Goal: Task Accomplishment & Management: Use online tool/utility

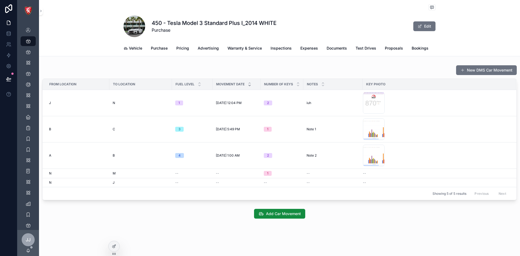
scroll to position [0, 12]
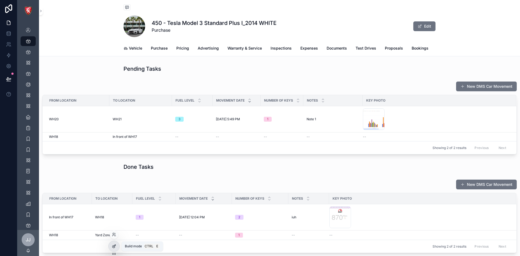
click at [117, 247] on div at bounding box center [114, 246] width 11 height 10
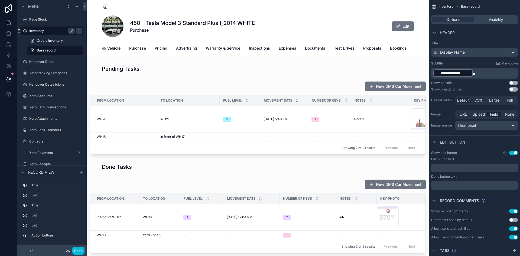
click at [39, 28] on div "Inventory" at bounding box center [52, 31] width 46 height 7
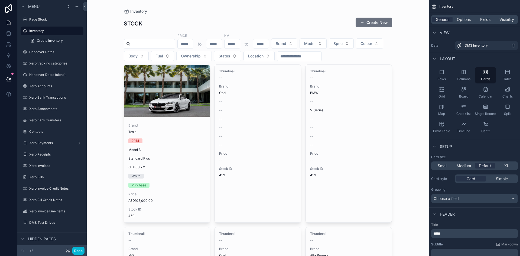
click at [155, 43] on input "scrollable content" at bounding box center [153, 44] width 44 height 8
type input "****"
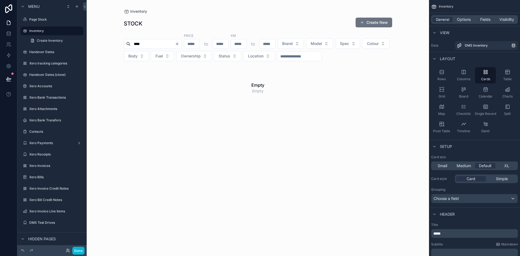
click at [178, 43] on icon "Clear" at bounding box center [177, 44] width 2 height 2
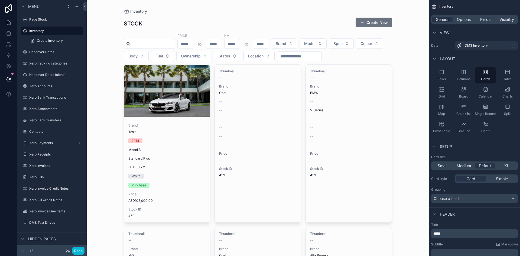
click at [322, 55] on input "scrollable content" at bounding box center [299, 57] width 44 height 8
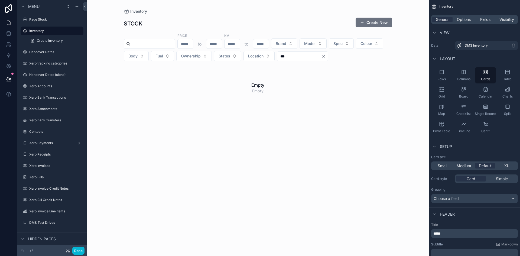
type input "***"
click at [326, 57] on icon "Clear" at bounding box center [324, 56] width 4 height 4
click at [160, 46] on input "scrollable content" at bounding box center [153, 44] width 44 height 8
type input "*"
click at [179, 44] on icon "Clear" at bounding box center [177, 44] width 4 height 4
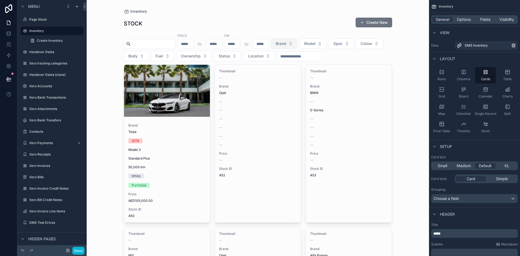
click at [286, 44] on span "Brand" at bounding box center [281, 43] width 11 height 5
type input "***"
click at [152, 44] on input "scrollable content" at bounding box center [153, 44] width 44 height 8
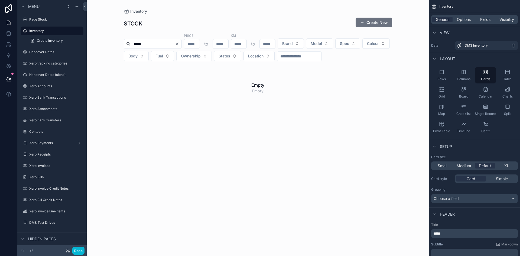
type input "*****"
click at [178, 44] on icon "Clear" at bounding box center [177, 44] width 2 height 2
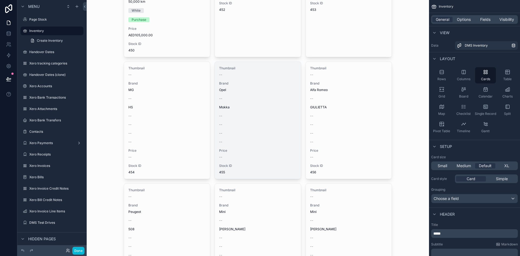
scroll to position [81, 0]
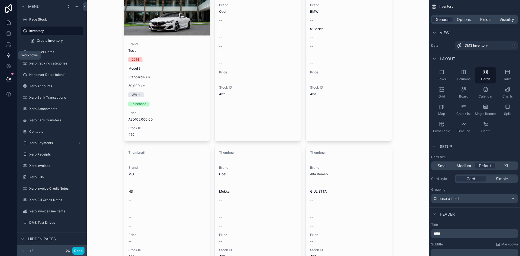
click at [8, 51] on link at bounding box center [8, 55] width 17 height 11
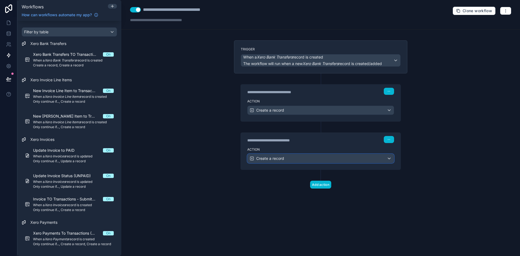
click at [317, 159] on div "Create a record" at bounding box center [321, 158] width 146 height 9
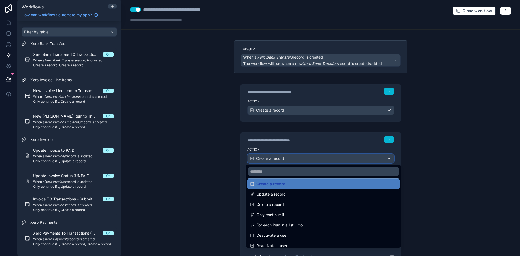
scroll to position [54, 0]
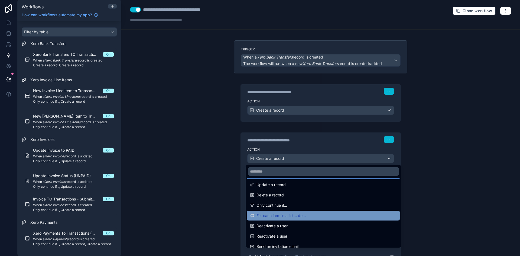
click at [281, 215] on span "For each item in a list... do..." at bounding box center [281, 215] width 49 height 7
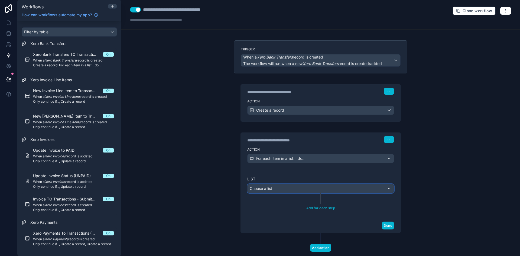
click at [262, 189] on span "Choose a list" at bounding box center [261, 188] width 22 height 5
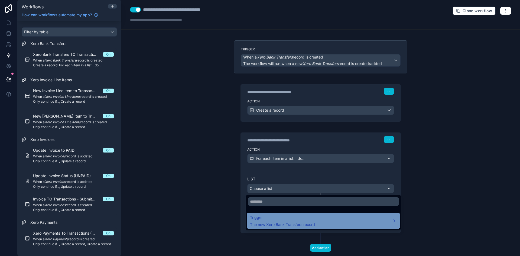
click at [277, 220] on span "Trigger" at bounding box center [282, 217] width 65 height 7
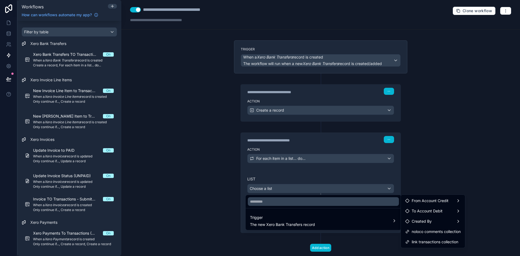
click at [321, 100] on div at bounding box center [260, 128] width 520 height 256
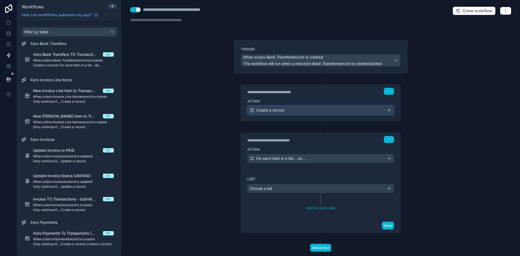
click at [327, 109] on div "Create a record" at bounding box center [321, 110] width 146 height 9
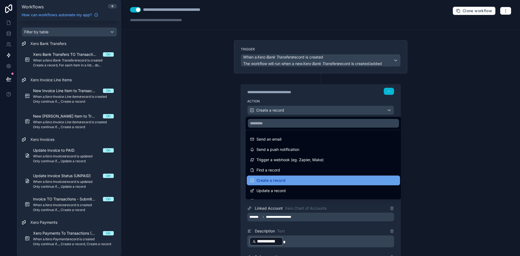
click at [304, 178] on div "Create a record" at bounding box center [323, 180] width 147 height 7
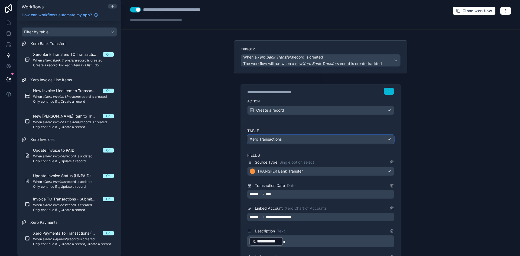
click at [308, 139] on div "Xero Transactions" at bounding box center [321, 139] width 146 height 9
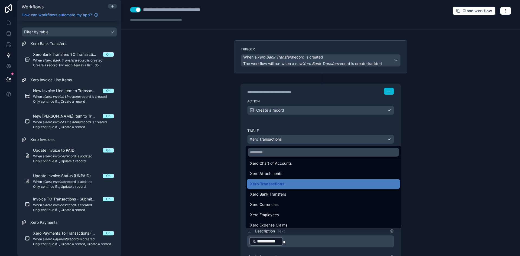
click at [222, 192] on div at bounding box center [260, 128] width 520 height 256
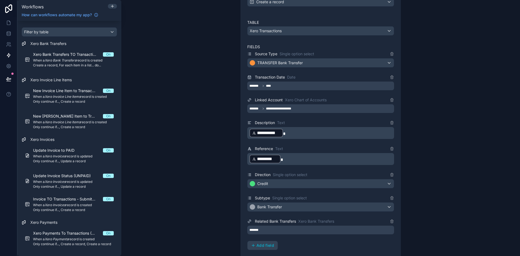
scroll to position [136, 0]
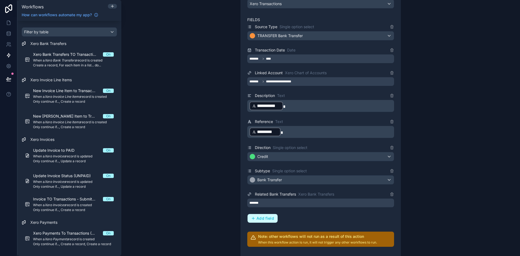
click at [261, 221] on span "Add field" at bounding box center [266, 218] width 18 height 5
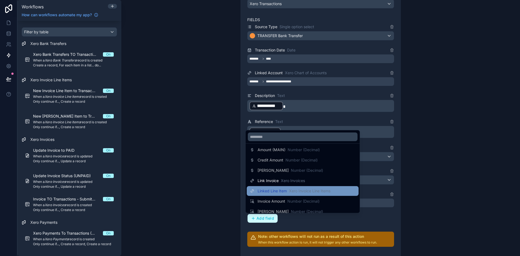
scroll to position [54, 0]
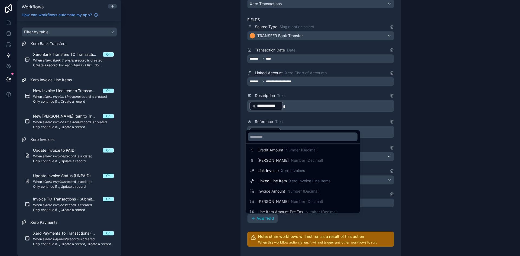
click at [211, 165] on div at bounding box center [260, 128] width 520 height 256
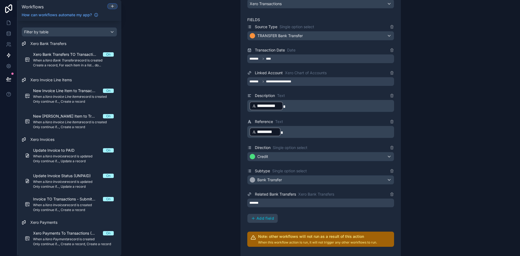
click at [115, 5] on div at bounding box center [112, 6] width 9 height 4
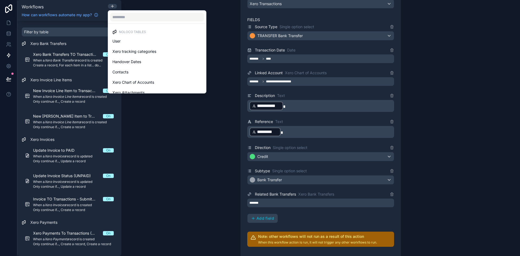
click at [76, 132] on div at bounding box center [260, 128] width 520 height 256
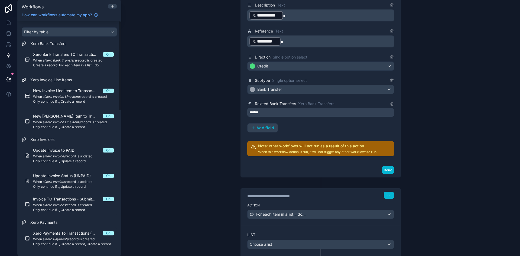
scroll to position [295, 0]
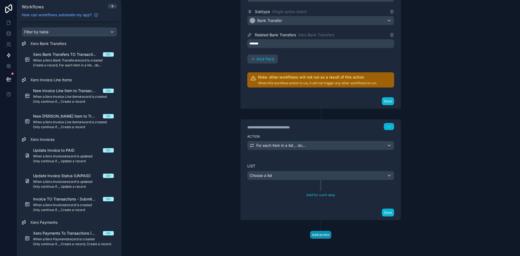
click at [318, 235] on button "Add action" at bounding box center [320, 235] width 21 height 8
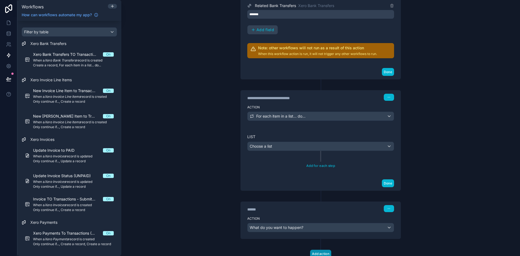
scroll to position [343, 0]
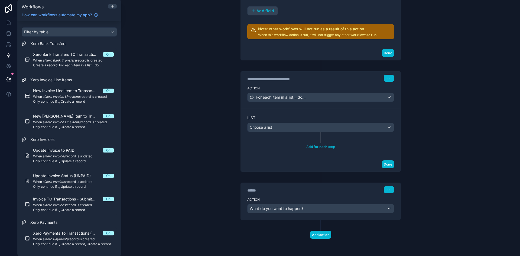
drag, startPoint x: 298, startPoint y: 218, endPoint x: 297, endPoint y: 211, distance: 7.5
click at [297, 212] on div "Action What do you want to happen?" at bounding box center [321, 207] width 160 height 24
click at [297, 211] on span "What do you want to happen?" at bounding box center [277, 208] width 54 height 5
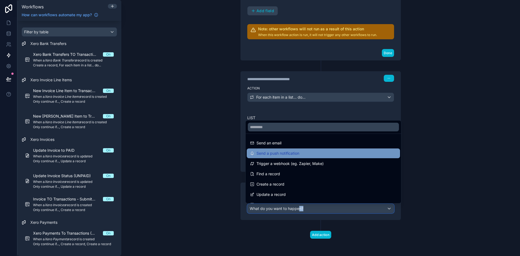
scroll to position [27, 0]
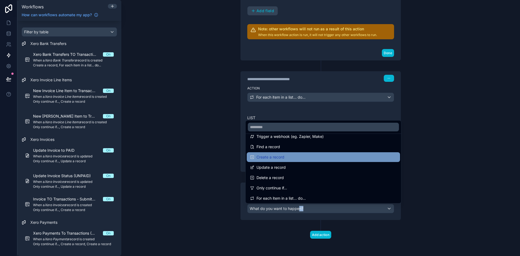
click at [287, 159] on div "Create a record" at bounding box center [323, 157] width 147 height 7
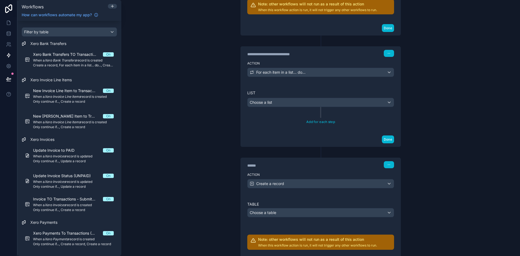
scroll to position [397, 0]
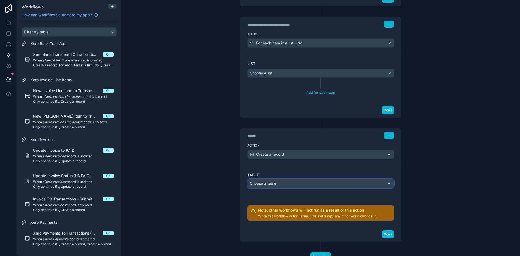
click at [296, 184] on div "Choose a table" at bounding box center [321, 183] width 146 height 9
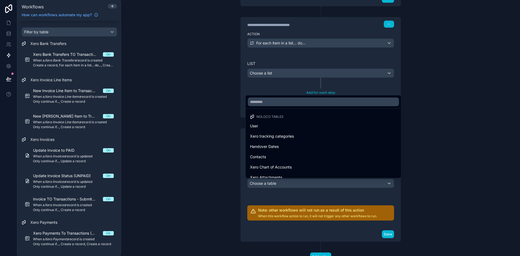
click at [289, 126] on div "User" at bounding box center [323, 126] width 147 height 7
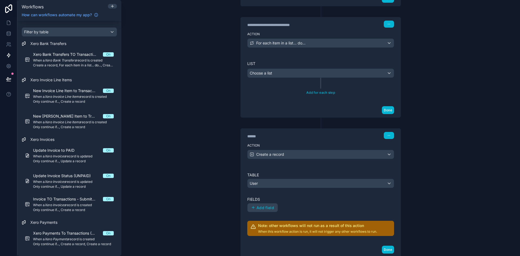
scroll to position [434, 0]
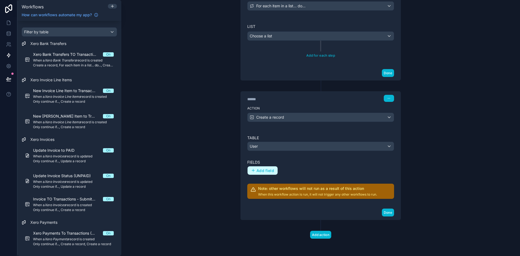
click at [266, 169] on span "Add field" at bounding box center [266, 170] width 18 height 5
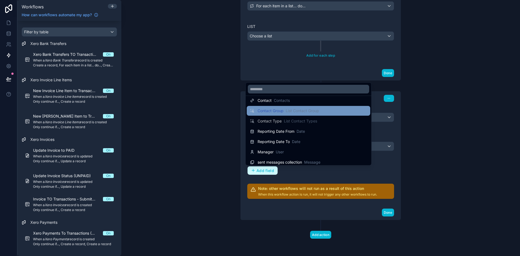
scroll to position [108, 0]
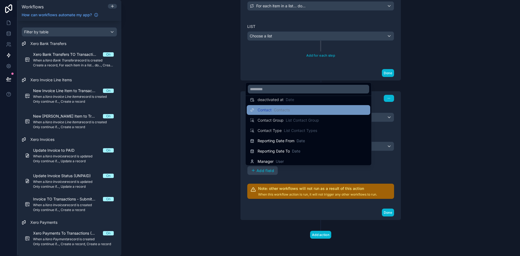
click at [281, 112] on span "Contacts" at bounding box center [282, 109] width 16 height 5
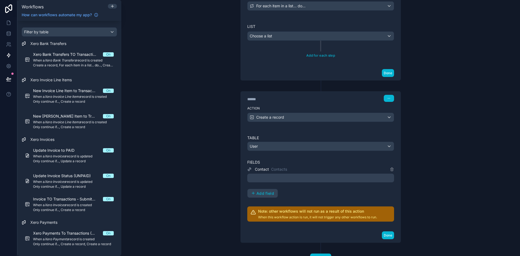
click at [303, 179] on div at bounding box center [320, 178] width 147 height 9
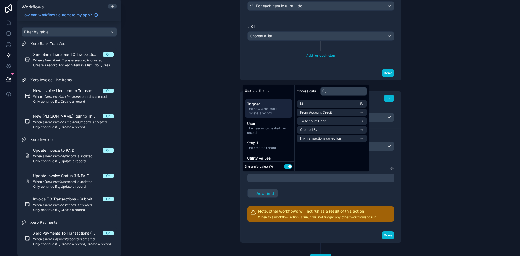
click at [288, 165] on button "Use setting" at bounding box center [288, 167] width 9 height 4
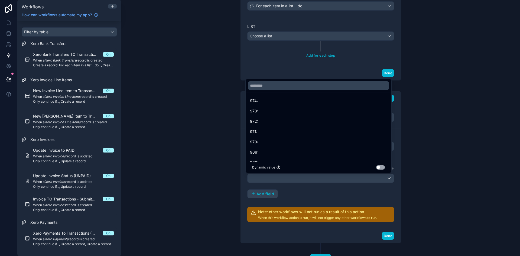
scroll to position [280, 0]
click at [216, 153] on div at bounding box center [260, 128] width 520 height 256
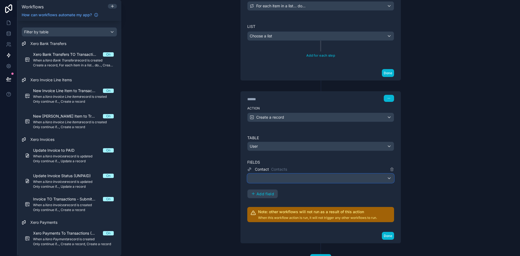
click at [270, 178] on div at bounding box center [321, 178] width 146 height 9
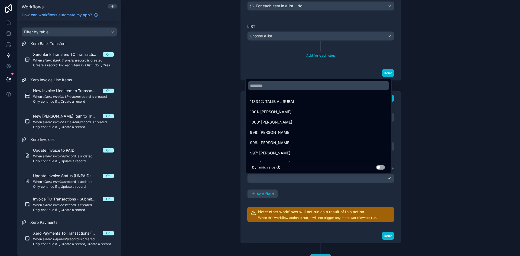
click at [382, 166] on button "Use setting" at bounding box center [380, 167] width 9 height 4
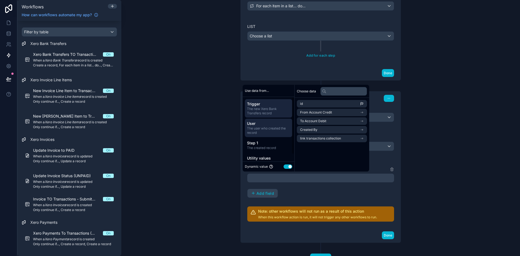
click at [273, 128] on span "The user who created the record" at bounding box center [268, 130] width 43 height 9
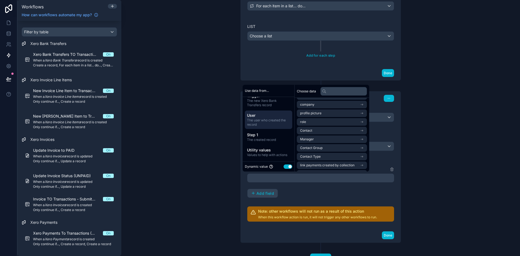
scroll to position [0, 0]
click at [214, 163] on div "**********" at bounding box center [320, 128] width 399 height 256
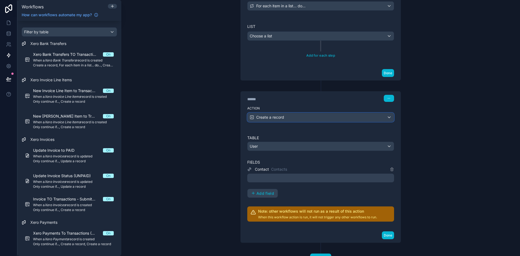
click at [329, 115] on div "Create a record" at bounding box center [321, 117] width 146 height 9
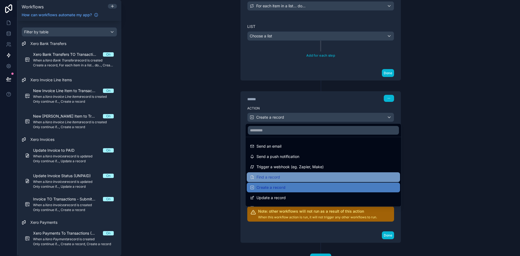
click at [318, 179] on div "Find a record" at bounding box center [323, 177] width 147 height 7
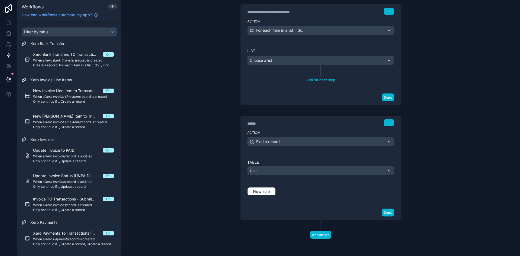
scroll to position [410, 0]
click at [320, 173] on div "User" at bounding box center [321, 170] width 146 height 9
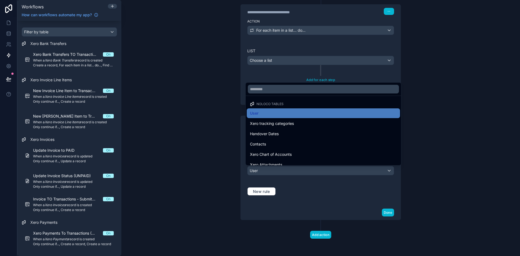
click at [320, 173] on div at bounding box center [260, 128] width 520 height 256
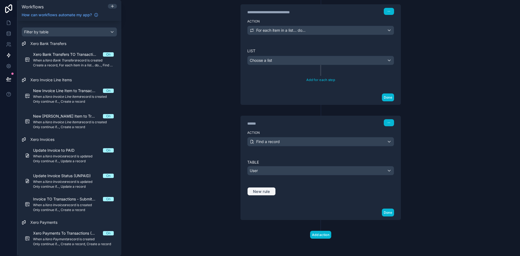
click at [265, 192] on span "New rule" at bounding box center [261, 191] width 21 height 5
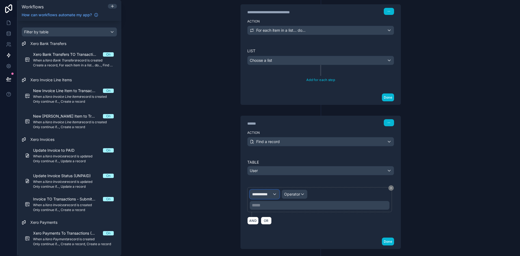
click at [265, 194] on span "**********" at bounding box center [262, 194] width 20 height 5
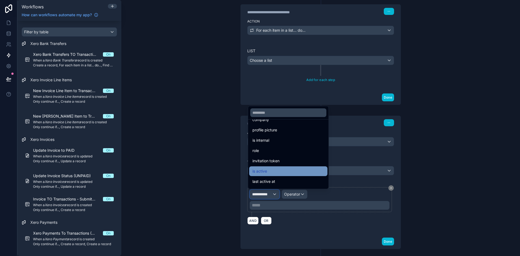
scroll to position [81, 0]
click at [204, 175] on div at bounding box center [260, 128] width 520 height 256
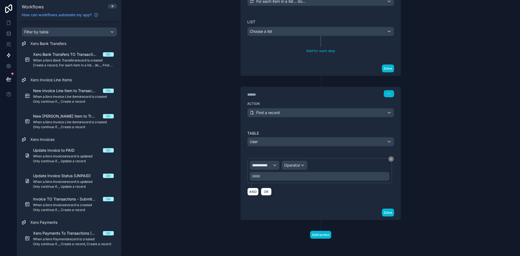
scroll to position [412, 0]
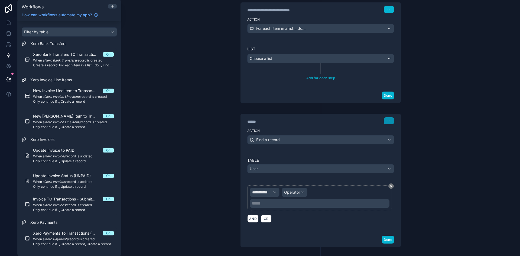
click at [384, 122] on button "button" at bounding box center [389, 120] width 10 height 7
click at [391, 139] on button "Delete" at bounding box center [400, 141] width 37 height 9
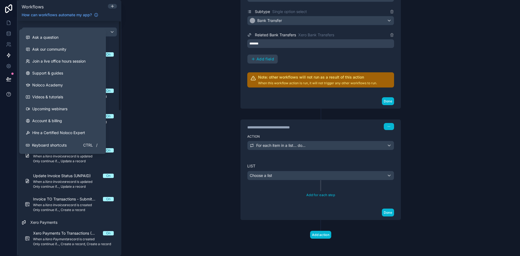
click at [10, 94] on icon at bounding box center [8, 94] width 5 height 5
click at [46, 37] on span "Ask a question" at bounding box center [45, 37] width 26 height 5
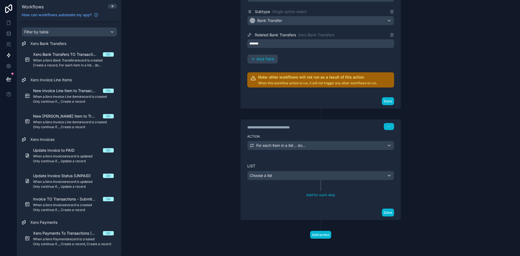
click at [207, 78] on div "**********" at bounding box center [320, 128] width 399 height 256
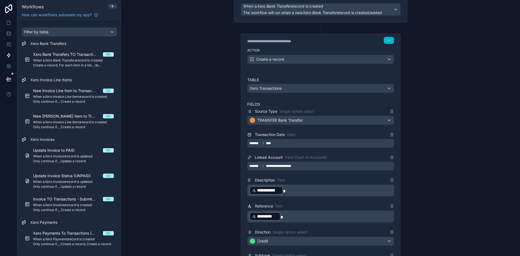
scroll to position [0, 0]
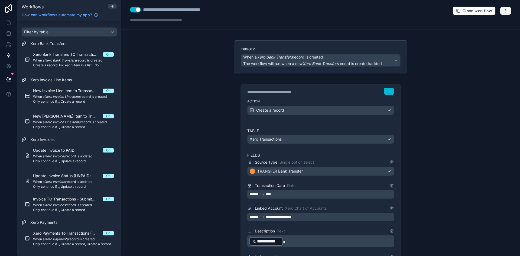
click at [504, 10] on icon "button" at bounding box center [506, 11] width 4 height 4
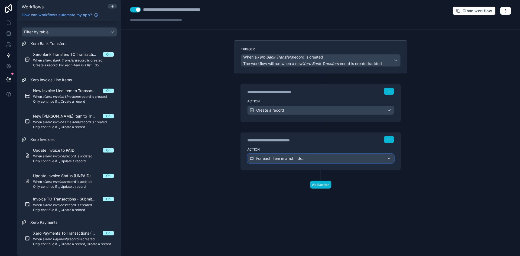
click at [266, 157] on span "For each item in a list... do..." at bounding box center [280, 158] width 49 height 5
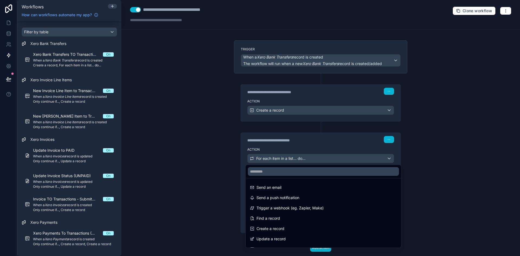
click at [274, 122] on div at bounding box center [260, 128] width 520 height 256
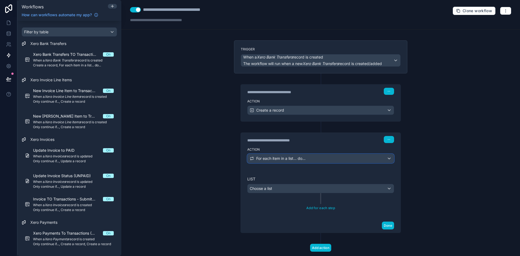
click at [280, 159] on span "For each item in a list... do..." at bounding box center [280, 158] width 49 height 5
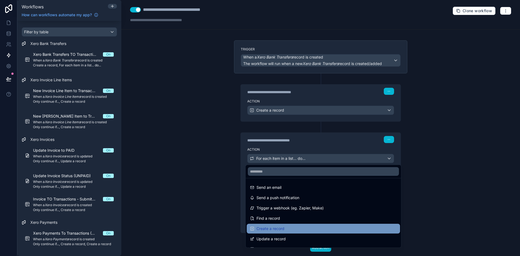
click at [286, 230] on div "Create a record" at bounding box center [323, 229] width 147 height 7
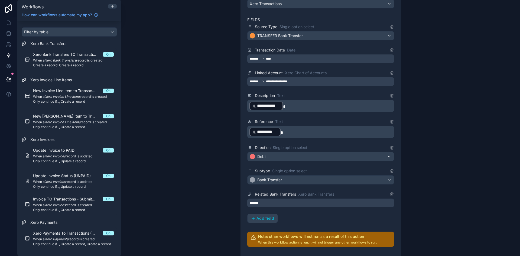
scroll to position [232, 0]
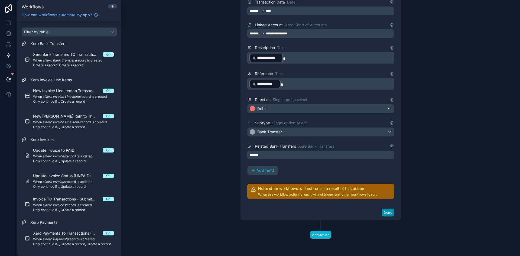
click at [388, 213] on button "Done" at bounding box center [388, 213] width 12 height 8
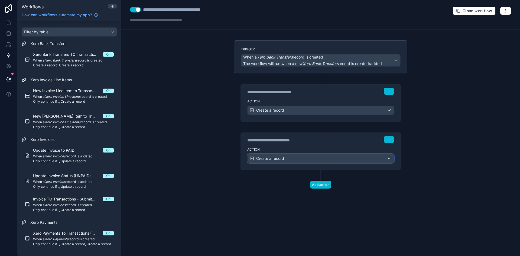
click at [346, 157] on div "Create a record" at bounding box center [321, 158] width 146 height 9
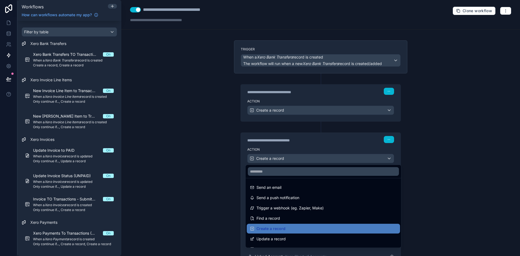
click at [240, 171] on div at bounding box center [260, 128] width 520 height 256
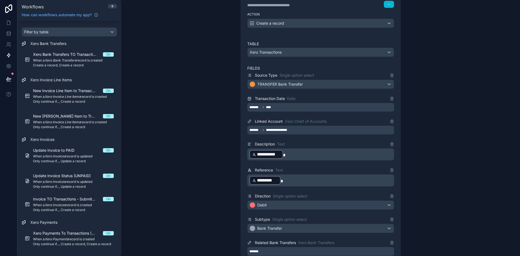
scroll to position [136, 0]
